Goal: Obtain resource: Download file/media

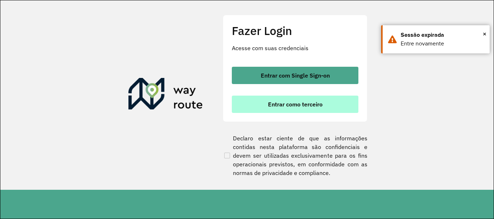
click at [306, 102] on span "Entrar como terceiro" at bounding box center [295, 105] width 55 height 6
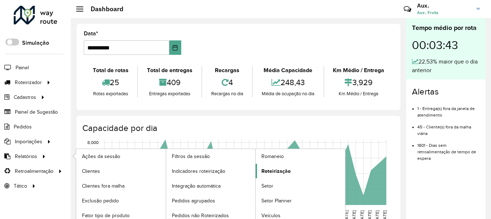
click at [283, 172] on span "Roteirização" at bounding box center [276, 172] width 29 height 8
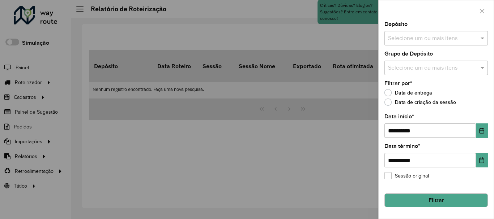
click at [432, 37] on input "text" at bounding box center [432, 38] width 93 height 9
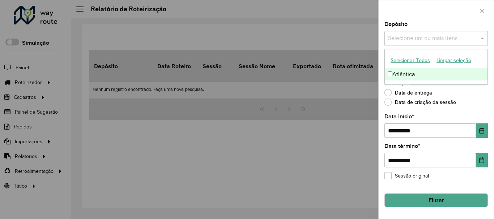
click at [409, 77] on div "Atlântica" at bounding box center [436, 74] width 103 height 12
click at [483, 134] on icon "Choose Date" at bounding box center [481, 131] width 5 height 6
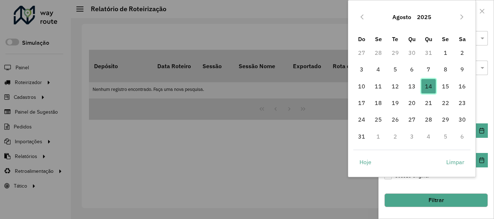
click at [429, 85] on span "14" at bounding box center [428, 86] width 14 height 14
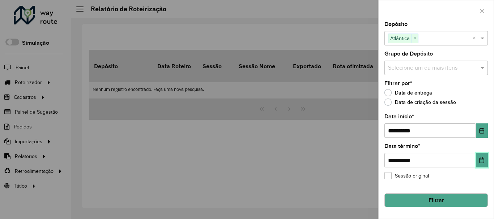
click at [483, 161] on icon "Choose Date" at bounding box center [481, 161] width 6 height 6
click at [456, 180] on div "Sessão original" at bounding box center [435, 177] width 103 height 9
drag, startPoint x: 425, startPoint y: 196, endPoint x: 424, endPoint y: 192, distance: 4.4
click at [425, 196] on button "Filtrar" at bounding box center [435, 201] width 103 height 14
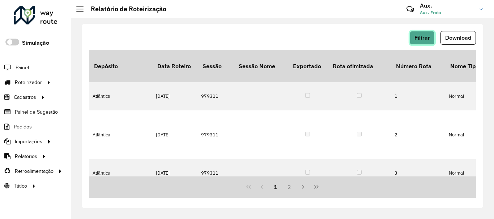
click at [427, 37] on span "Filtrar" at bounding box center [422, 38] width 16 height 6
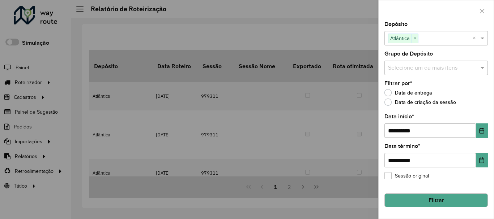
click at [336, 121] on div at bounding box center [247, 109] width 494 height 219
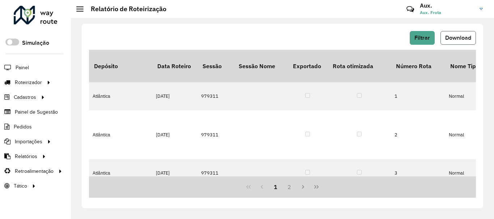
click at [459, 36] on span "Download" at bounding box center [458, 38] width 26 height 6
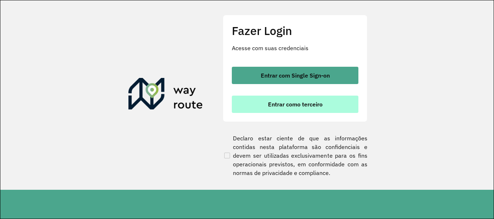
click at [269, 109] on button "Entrar como terceiro" at bounding box center [295, 104] width 126 height 17
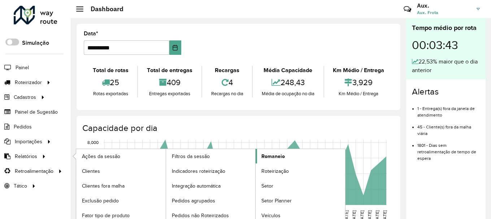
click at [282, 160] on span "Romaneio" at bounding box center [273, 157] width 23 height 8
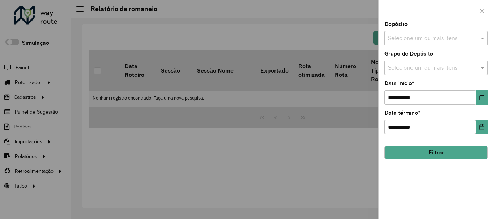
click at [429, 42] on input "text" at bounding box center [432, 38] width 93 height 9
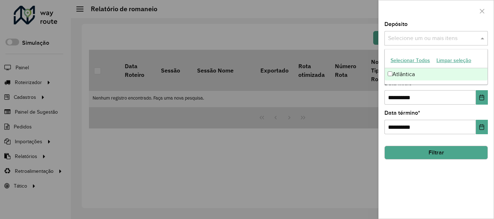
click at [418, 80] on div "Atlântica" at bounding box center [436, 74] width 103 height 12
click at [479, 100] on icon "Choose Date" at bounding box center [481, 98] width 5 height 6
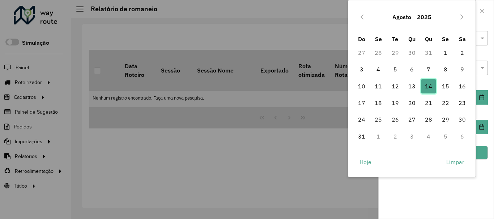
click at [422, 89] on span "14" at bounding box center [428, 86] width 14 height 14
click at [417, 88] on div "**********" at bounding box center [435, 93] width 103 height 24
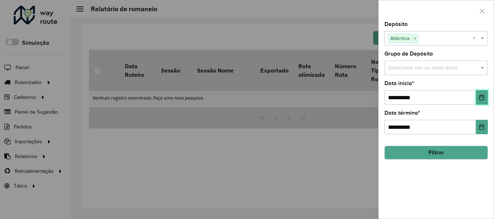
click at [484, 99] on icon "Choose Date" at bounding box center [481, 98] width 6 height 6
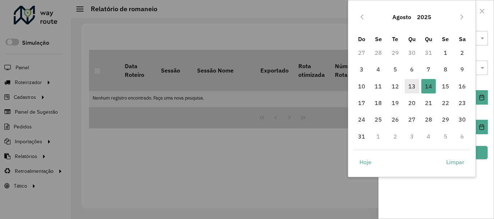
click at [415, 86] on span "13" at bounding box center [411, 86] width 14 height 14
type input "**********"
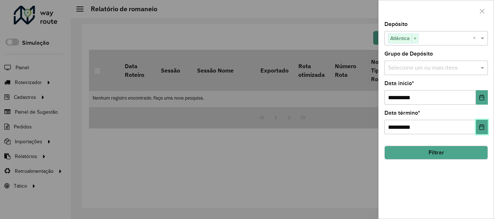
click at [480, 126] on icon "Choose Date" at bounding box center [481, 127] width 5 height 6
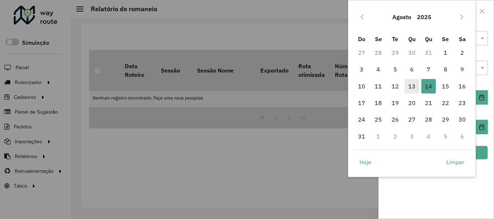
click at [413, 87] on span "13" at bounding box center [411, 86] width 14 height 14
type input "**********"
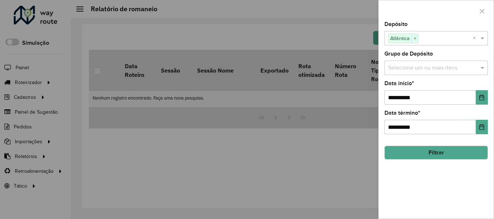
click at [447, 152] on button "Filtrar" at bounding box center [435, 153] width 103 height 14
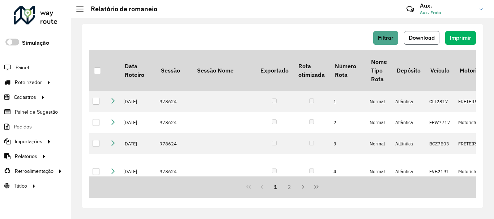
click at [430, 41] on button "Download" at bounding box center [421, 38] width 35 height 14
